Goal: Obtain resource: Download file/media

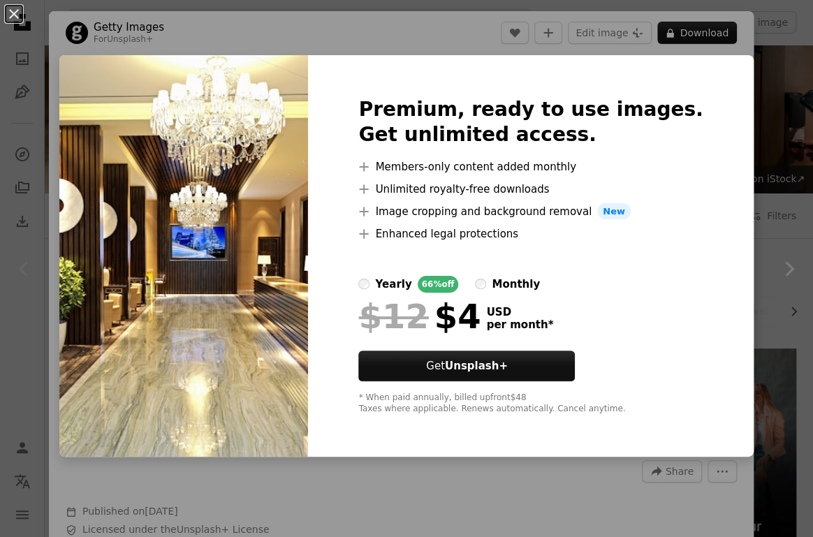
click at [216, 248] on img at bounding box center [183, 256] width 249 height 402
click at [243, 221] on img at bounding box center [183, 256] width 249 height 402
click at [239, 254] on img at bounding box center [183, 256] width 249 height 402
click at [654, 494] on div "An X shape Premium, ready to use images. Get unlimited access. A plus sign Memb…" at bounding box center [406, 268] width 813 height 537
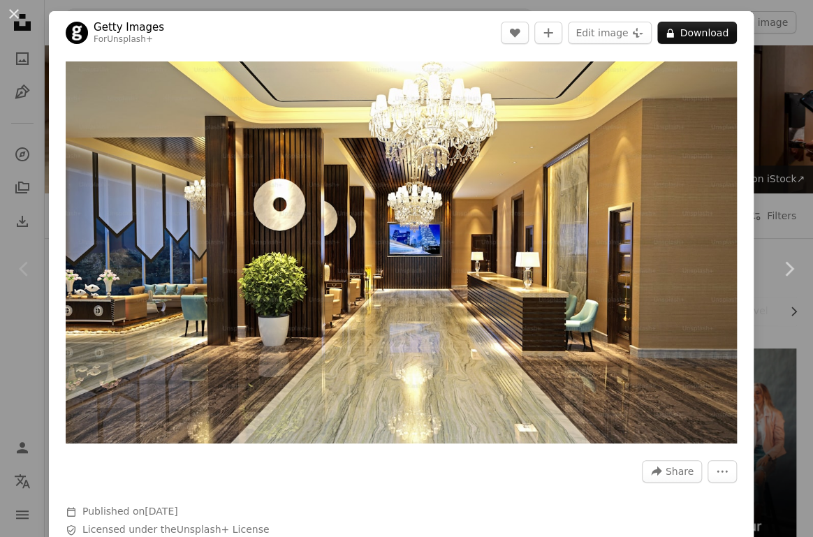
click at [783, 133] on div "An X shape Chevron left Chevron right Getty Images For Unsplash+ A heart A plus…" at bounding box center [406, 268] width 813 height 537
